Goal: Transaction & Acquisition: Purchase product/service

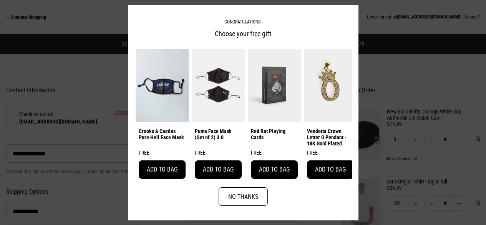
select select "**********"
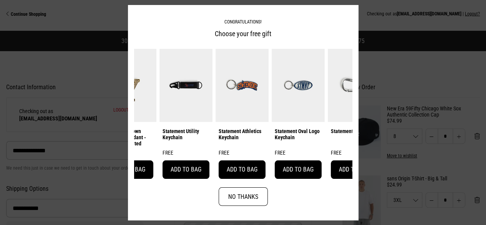
scroll to position [0, 344]
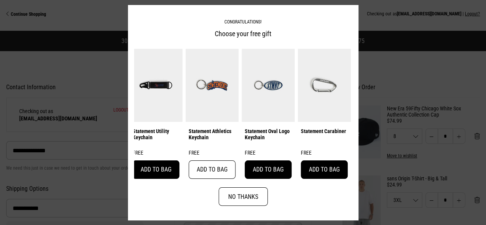
click at [213, 172] on button "Add to bag" at bounding box center [212, 169] width 47 height 18
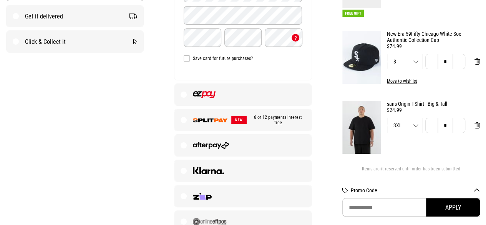
scroll to position [221, 0]
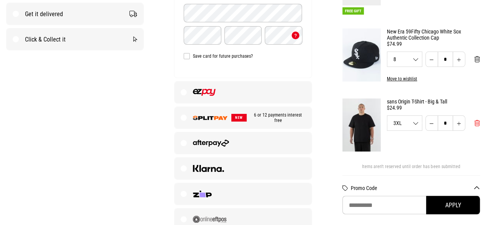
click at [478, 126] on span "Remove from cart" at bounding box center [476, 122] width 5 height 7
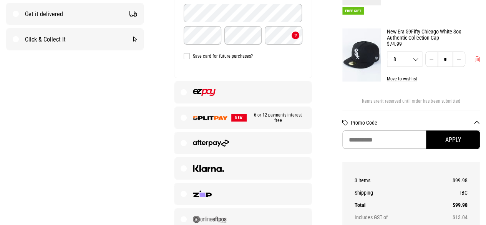
click at [479, 62] on span "Remove from cart" at bounding box center [476, 59] width 5 height 7
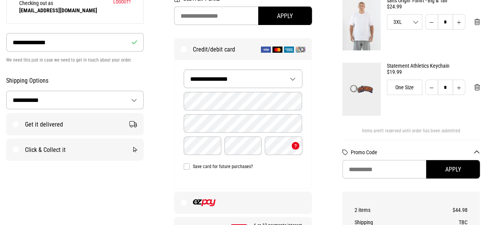
scroll to position [112, 0]
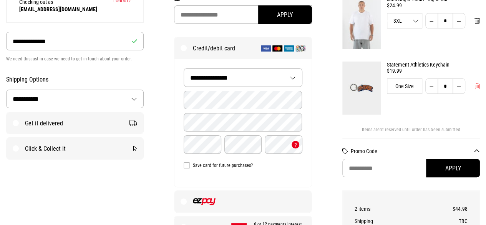
click at [476, 84] on span "Remove from cart" at bounding box center [476, 86] width 5 height 7
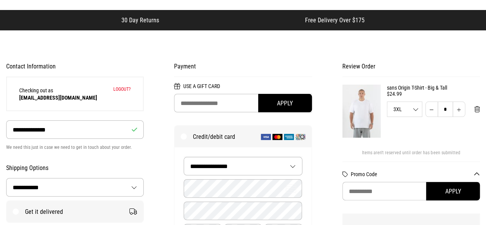
scroll to position [23, 0]
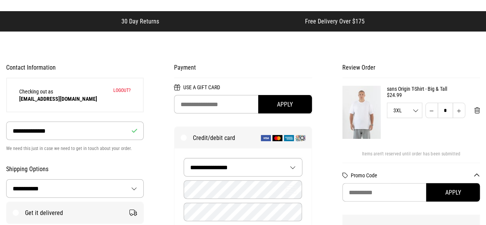
drag, startPoint x: 476, startPoint y: 109, endPoint x: 481, endPoint y: 32, distance: 76.6
click at [476, 113] on span "Remove from cart" at bounding box center [476, 110] width 5 height 7
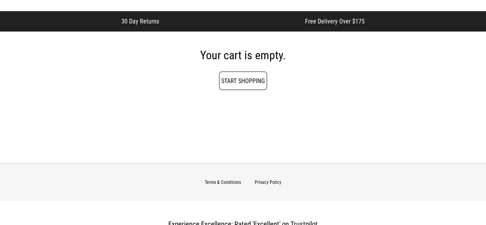
click at [231, 84] on link "Start Shopping" at bounding box center [243, 80] width 48 height 18
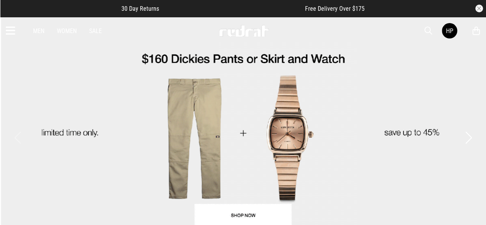
click at [68, 31] on link "Women" at bounding box center [67, 30] width 20 height 7
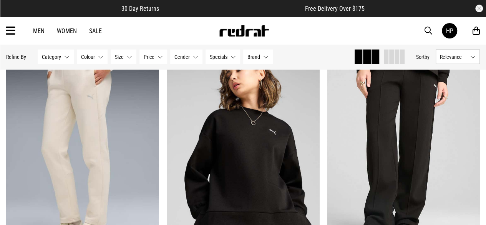
scroll to position [892, 0]
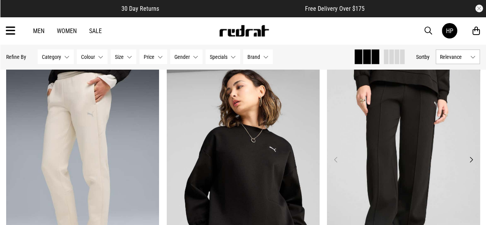
click at [342, 160] on img at bounding box center [403, 164] width 153 height 214
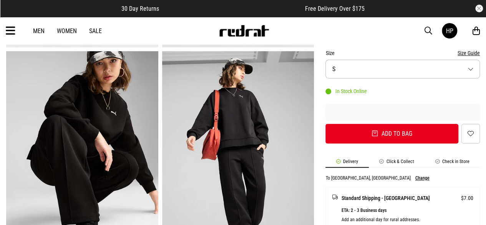
scroll to position [251, 0]
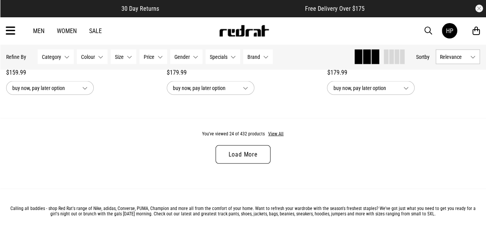
scroll to position [2195, 0]
click at [239, 152] on link "Load More" at bounding box center [242, 153] width 55 height 18
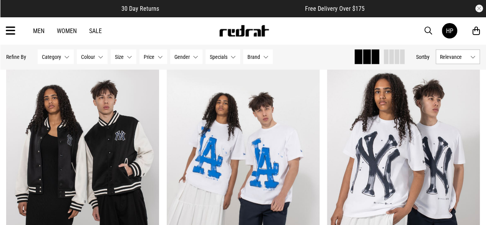
click at [239, 152] on img at bounding box center [243, 165] width 153 height 214
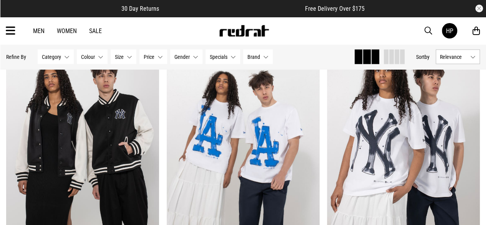
scroll to position [2275, 0]
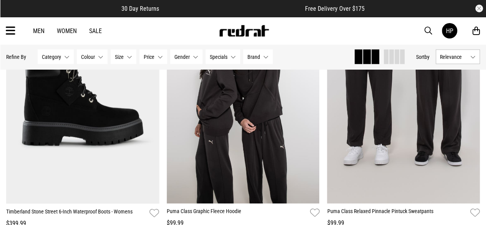
scroll to position [724, 0]
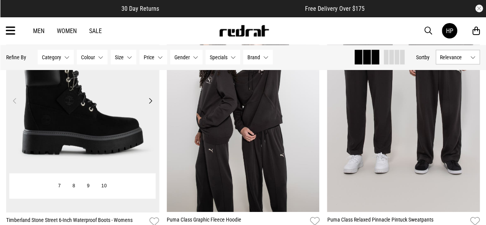
click at [150, 102] on button "Next" at bounding box center [151, 100] width 10 height 9
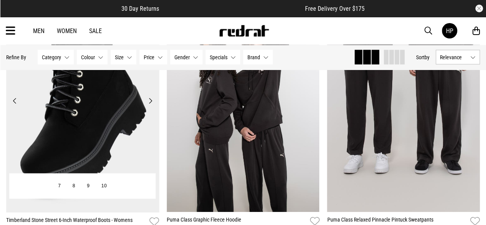
click at [150, 102] on button "Next" at bounding box center [151, 100] width 10 height 9
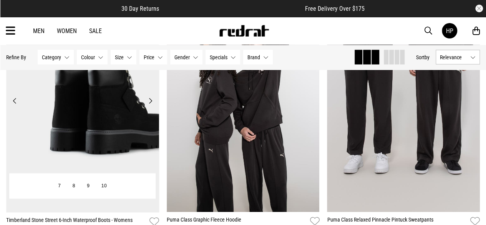
click at [150, 102] on button "Next" at bounding box center [151, 100] width 10 height 9
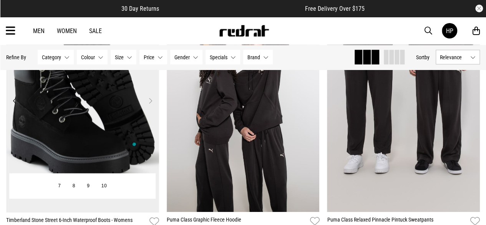
click at [150, 102] on button "Next" at bounding box center [151, 100] width 10 height 9
click at [149, 99] on button "Next" at bounding box center [151, 100] width 10 height 9
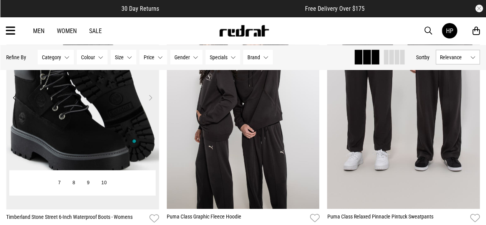
scroll to position [721, 0]
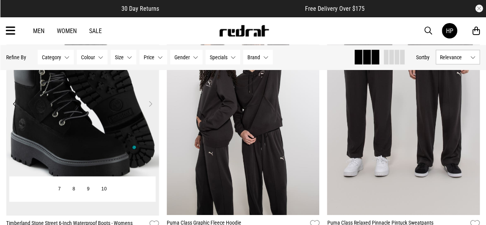
click at [150, 104] on button "Next" at bounding box center [151, 103] width 10 height 9
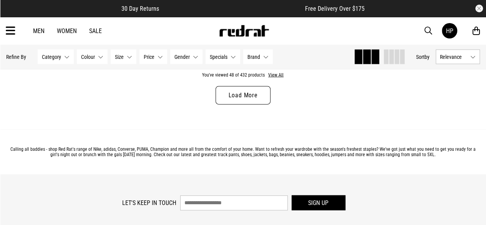
scroll to position [2298, 0]
drag, startPoint x: 249, startPoint y: 86, endPoint x: 245, endPoint y: 90, distance: 5.8
click at [245, 90] on div "You've viewed 48 of 432 products View All Load More" at bounding box center [243, 94] width 486 height 70
click at [245, 90] on link "Load More" at bounding box center [242, 95] width 55 height 18
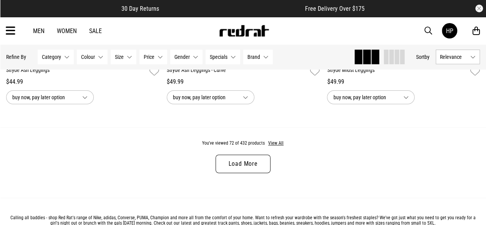
scroll to position [4401, 0]
click at [253, 166] on link "Load More" at bounding box center [242, 163] width 55 height 18
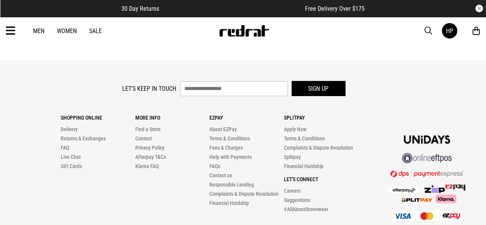
scroll to position [6752, 0]
click at [253, 158] on li "Help with Payments" at bounding box center [246, 156] width 75 height 9
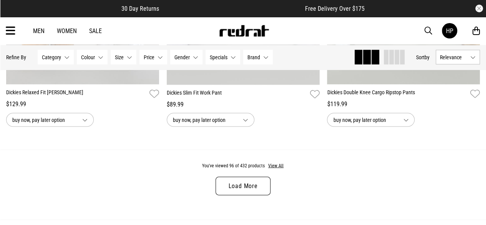
scroll to position [6543, 0]
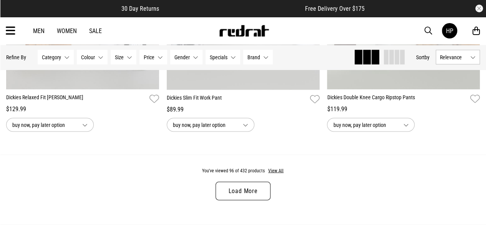
click at [237, 198] on link "Load More" at bounding box center [242, 190] width 55 height 18
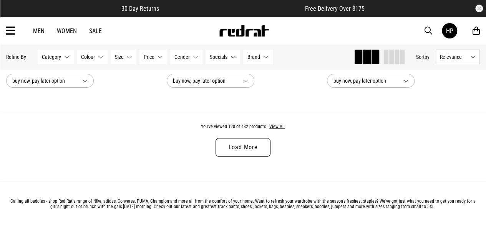
scroll to position [8755, 0]
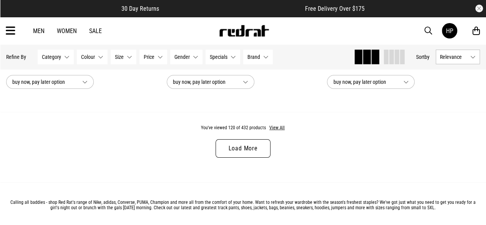
click at [250, 149] on link "Load More" at bounding box center [242, 148] width 55 height 18
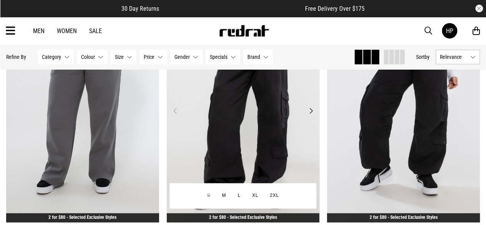
scroll to position [9122, 0]
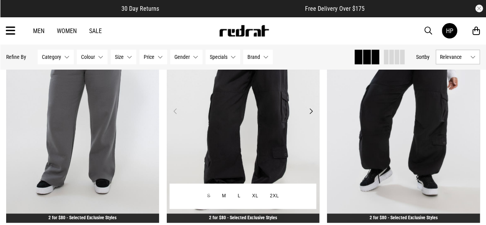
click at [318, 117] on img at bounding box center [243, 115] width 153 height 214
click at [314, 114] on button "Next" at bounding box center [311, 110] width 10 height 9
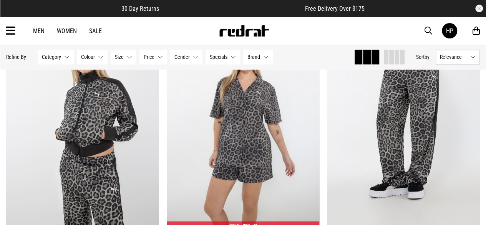
scroll to position [2056, 0]
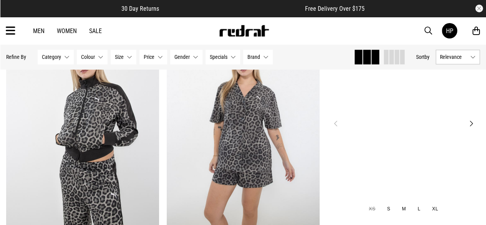
click at [328, 126] on img at bounding box center [403, 128] width 153 height 214
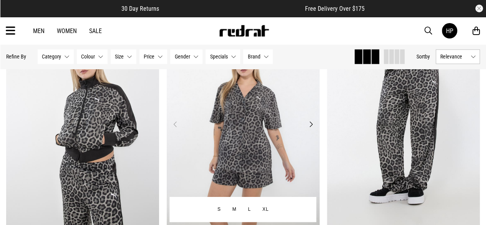
click at [308, 124] on button "Next" at bounding box center [311, 123] width 10 height 9
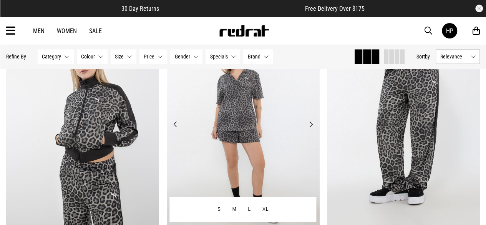
click at [308, 125] on button "Next" at bounding box center [311, 123] width 10 height 9
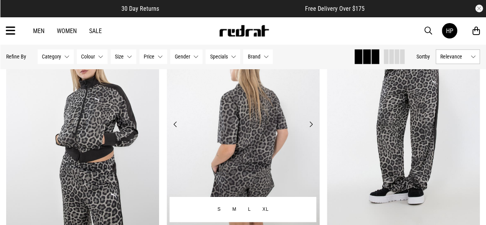
click at [308, 125] on button "Next" at bounding box center [311, 123] width 10 height 9
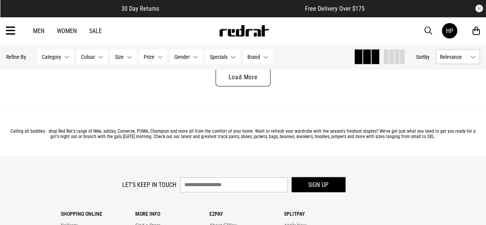
scroll to position [2283, 0]
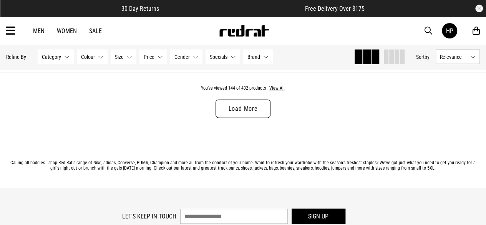
click at [241, 106] on link "Load More" at bounding box center [242, 108] width 55 height 18
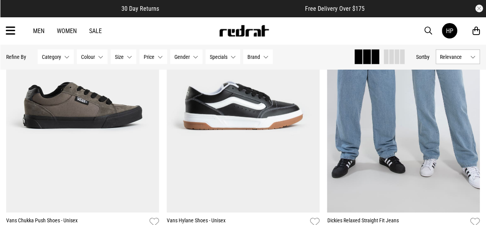
scroll to position [3706, 0]
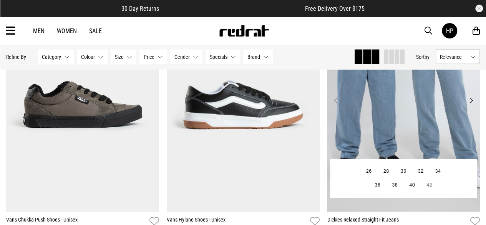
click at [416, 121] on img at bounding box center [403, 105] width 153 height 214
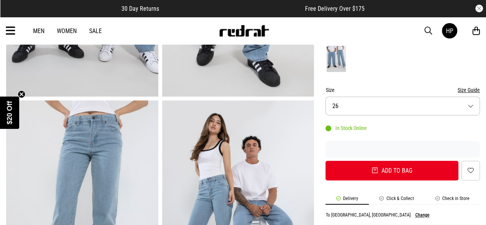
scroll to position [185, 0]
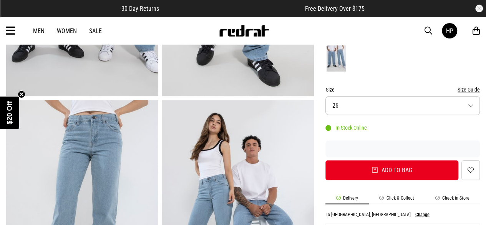
click at [354, 100] on button "Size 26" at bounding box center [402, 105] width 154 height 19
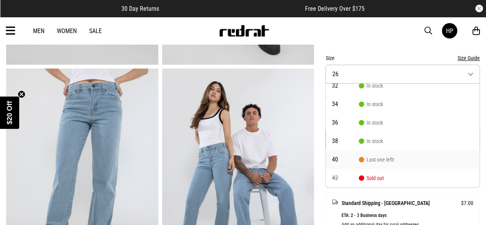
scroll to position [223, 0]
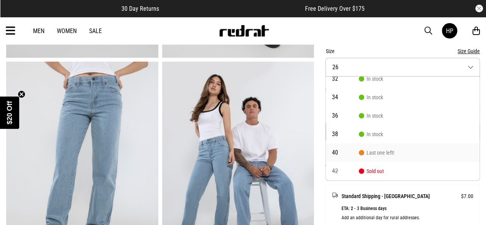
click at [401, 151] on li "40 Last one left!" at bounding box center [403, 152] width 154 height 18
